Goal: Information Seeking & Learning: Learn about a topic

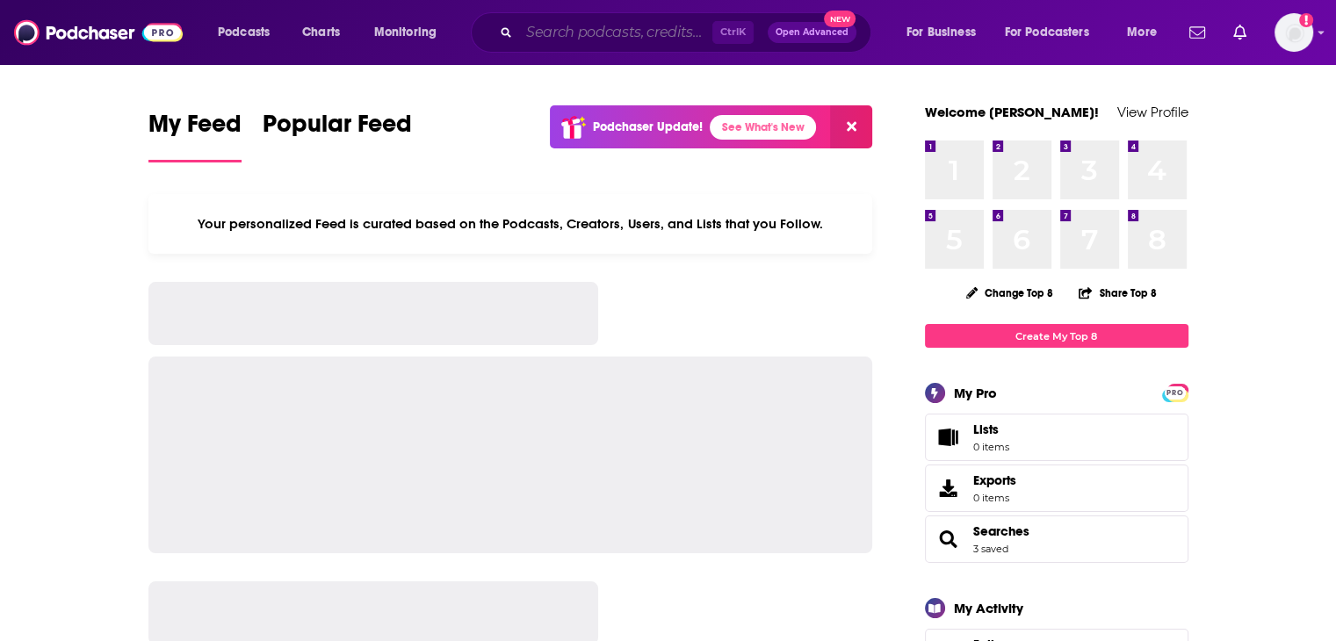
click at [583, 43] on input "Search podcasts, credits, & more..." at bounding box center [615, 32] width 193 height 28
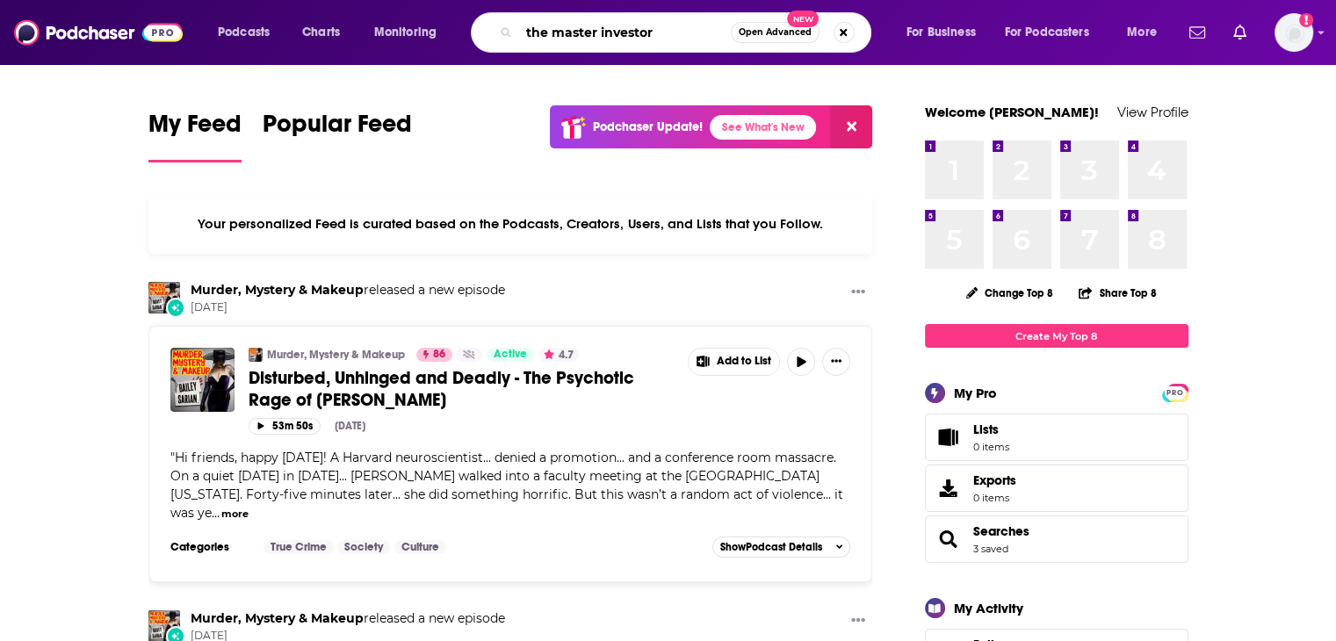
type input "the master investor"
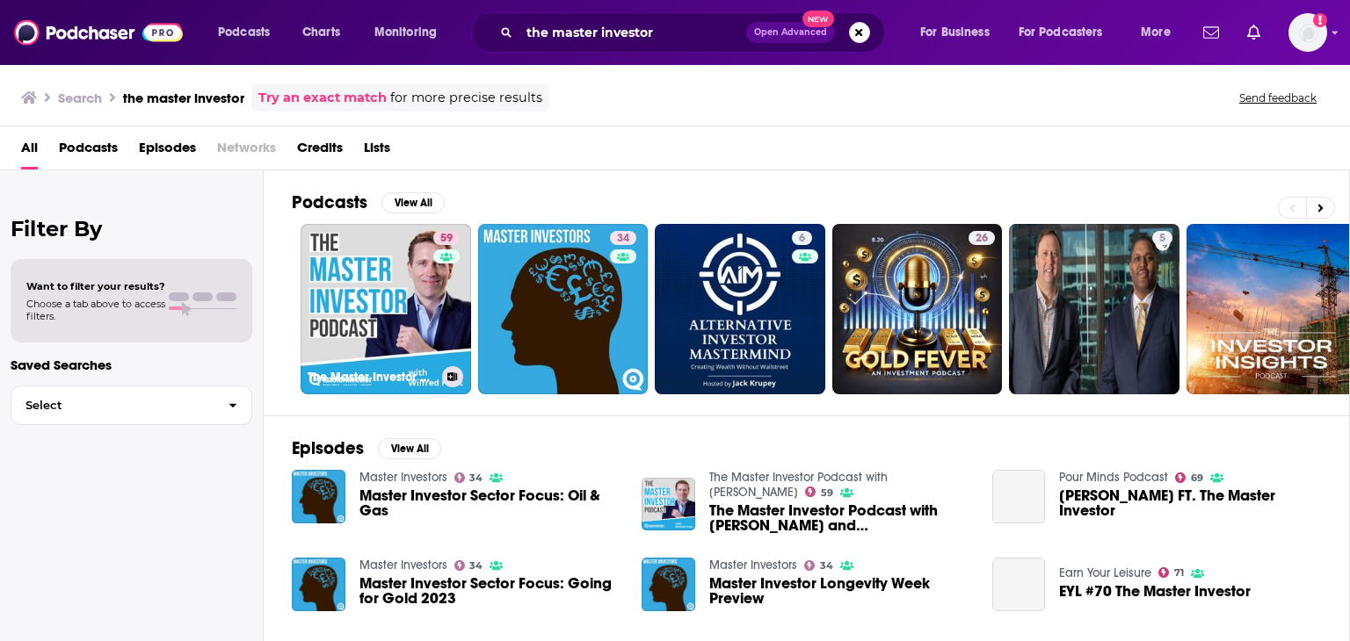
click at [353, 338] on link "59 The Master Investor Podcast with [PERSON_NAME]" at bounding box center [385, 309] width 170 height 170
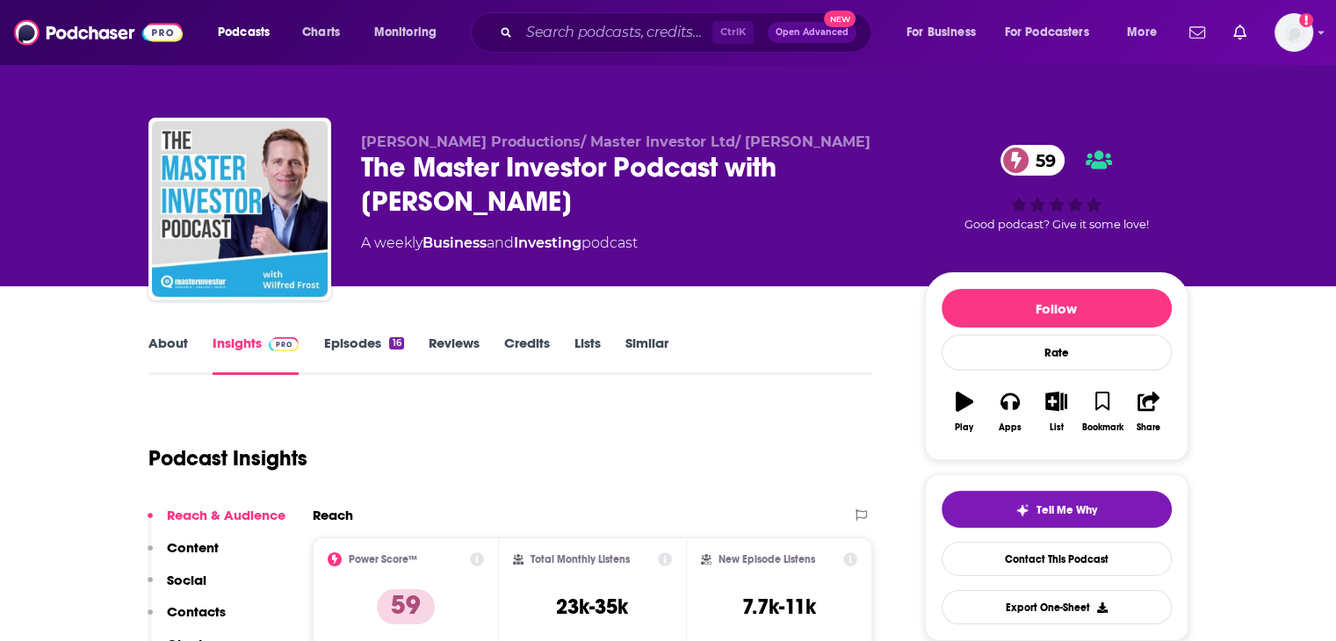
scroll to position [382, 0]
